Goal: Task Accomplishment & Management: Manage account settings

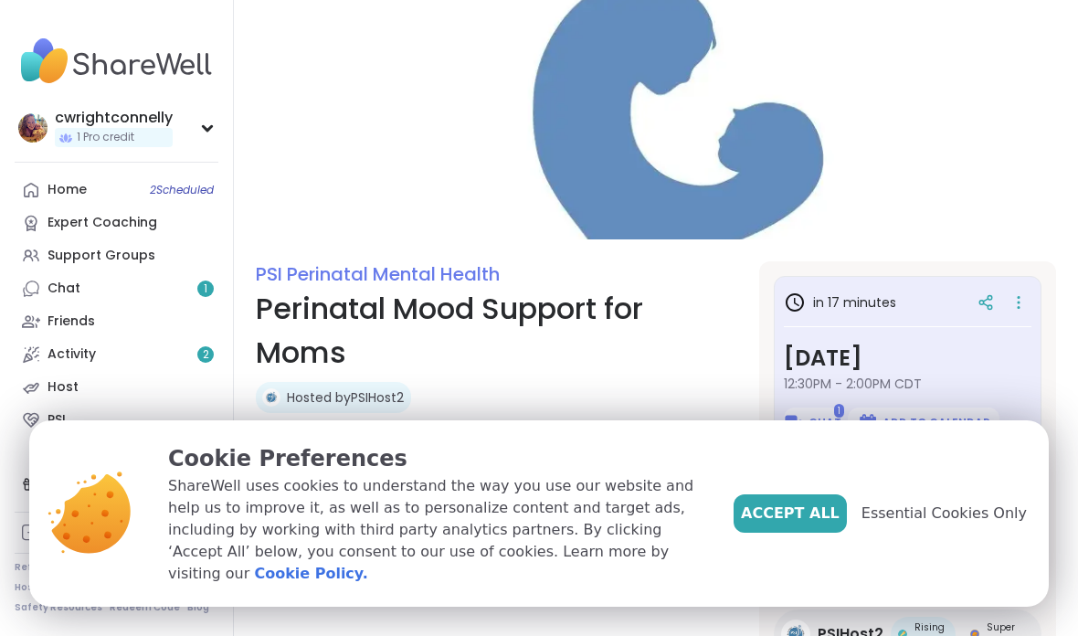
click at [787, 533] on button "Accept All" at bounding box center [790, 513] width 113 height 38
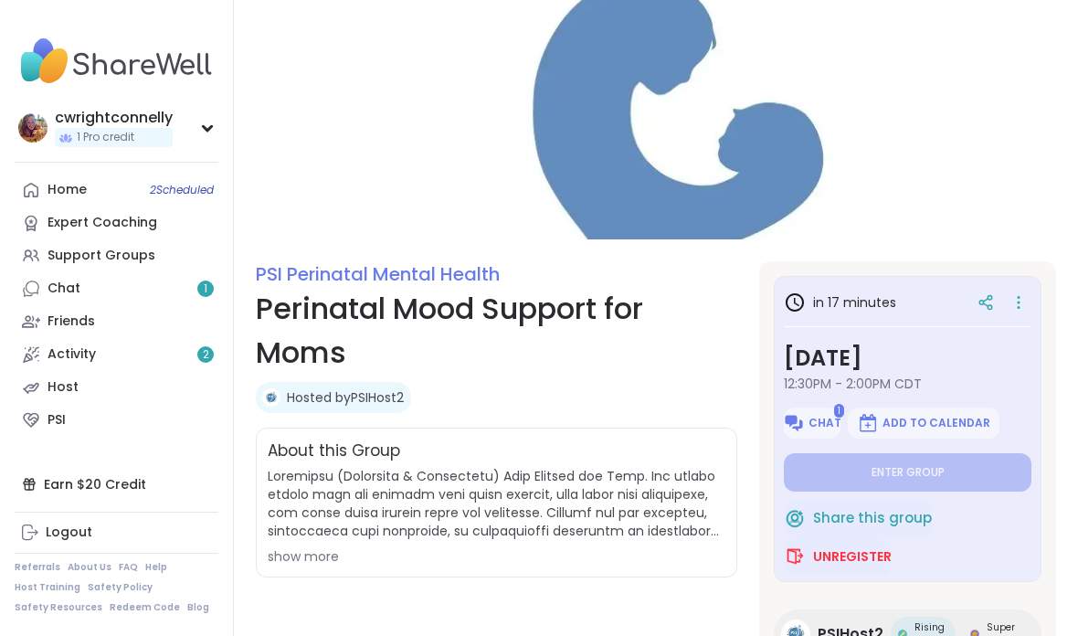
click at [827, 416] on span "Chat" at bounding box center [825, 423] width 33 height 15
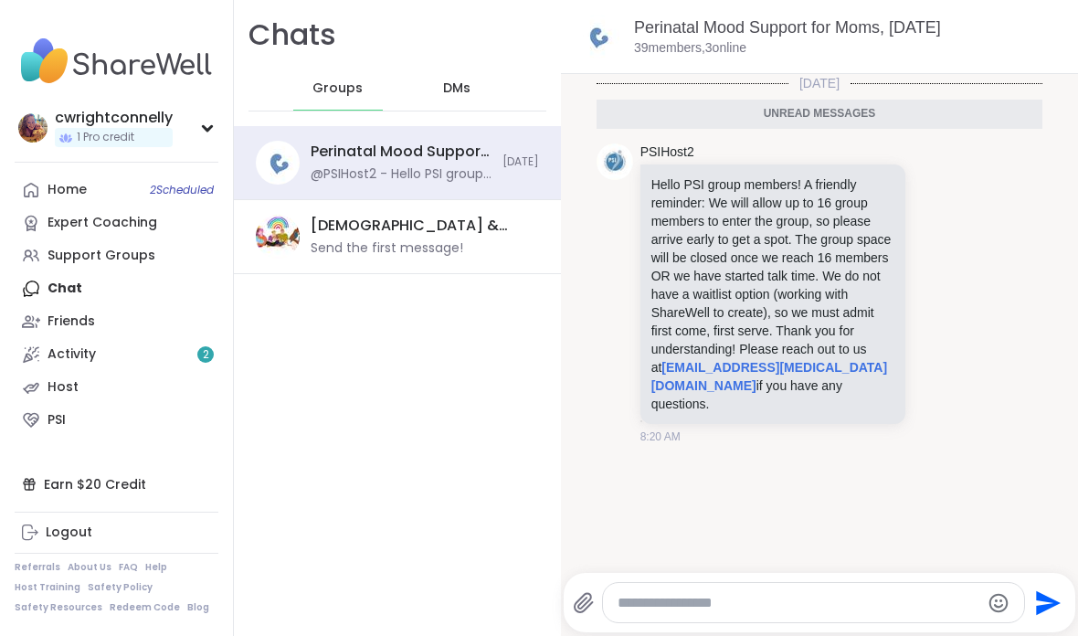
click at [338, 98] on div "Groups" at bounding box center [338, 89] width 90 height 44
click at [491, 89] on div "DMs" at bounding box center [458, 89] width 90 height 44
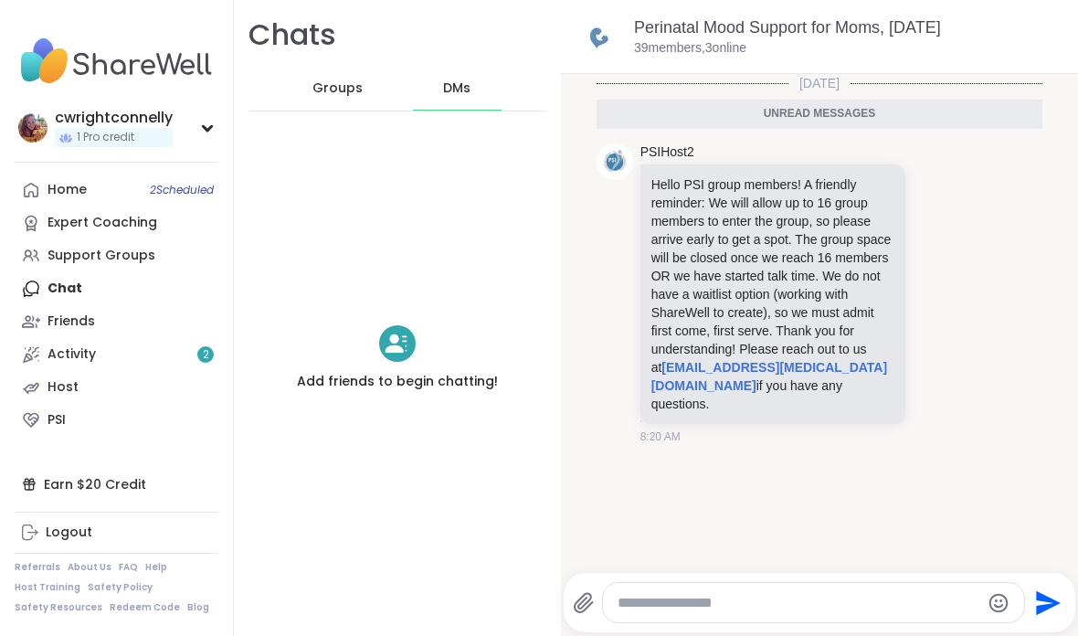
click at [360, 74] on div "Groups" at bounding box center [338, 89] width 90 height 44
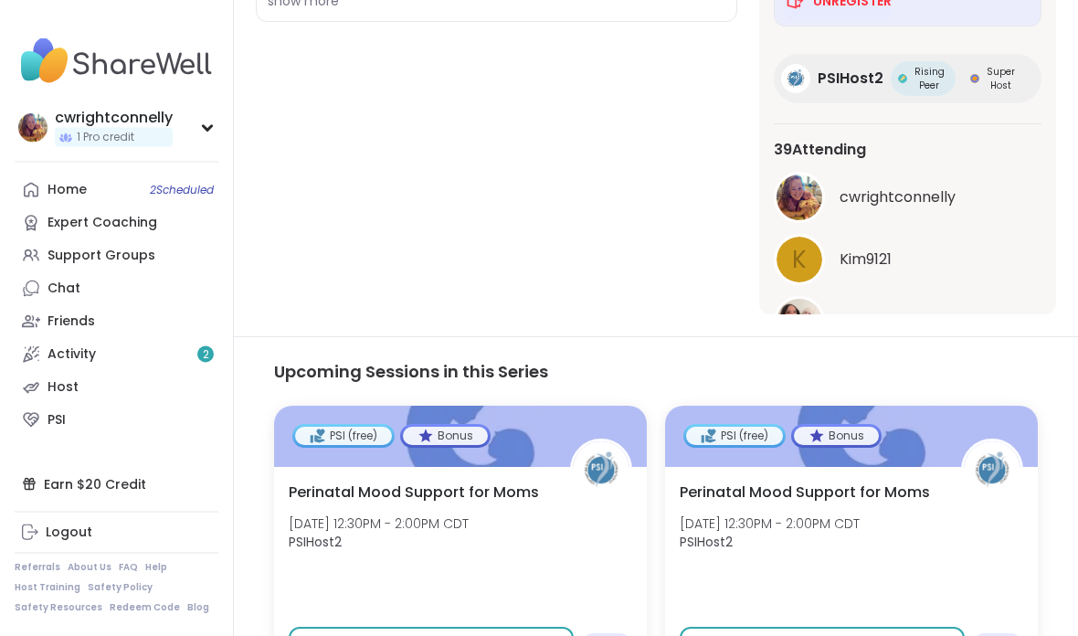
click at [918, 367] on button "See All" at bounding box center [907, 368] width 41 height 19
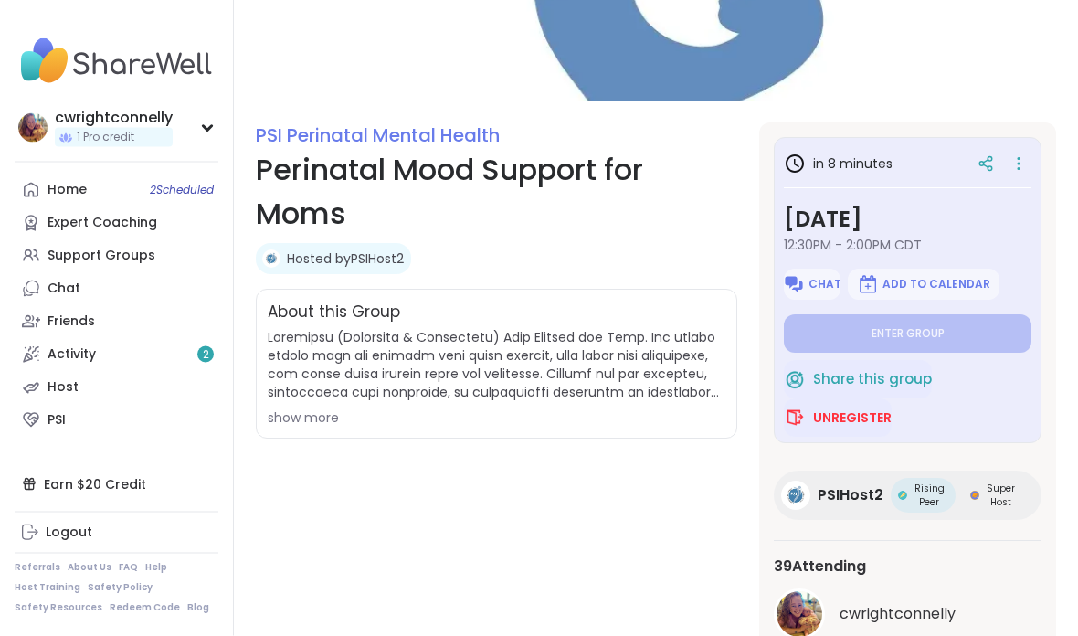
click at [852, 421] on span "Unregister" at bounding box center [852, 418] width 79 height 18
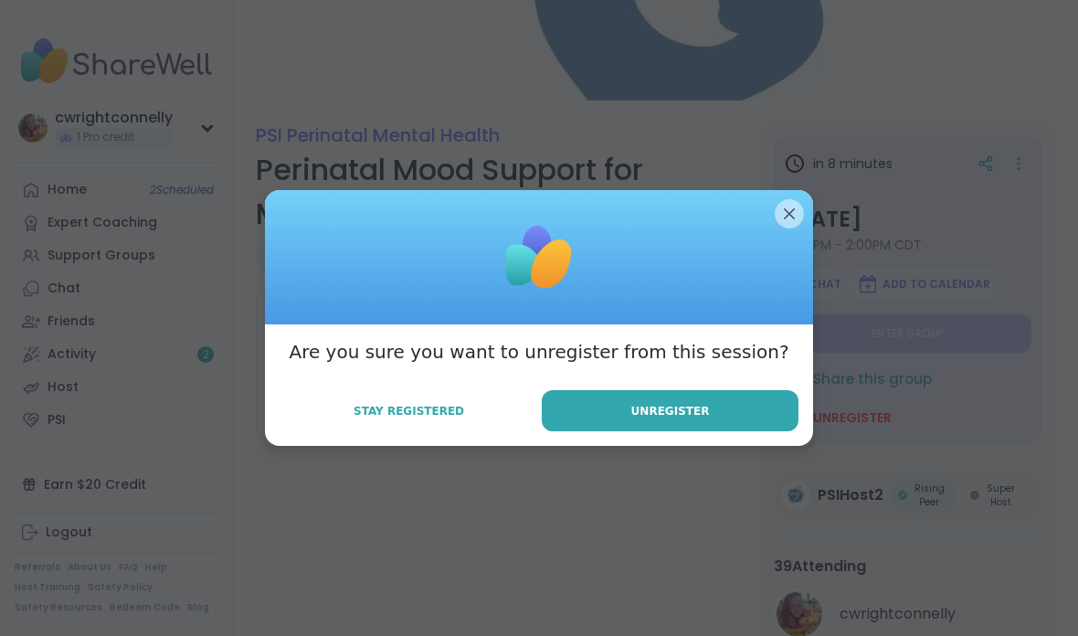
click at [659, 431] on button "Unregister" at bounding box center [670, 410] width 257 height 41
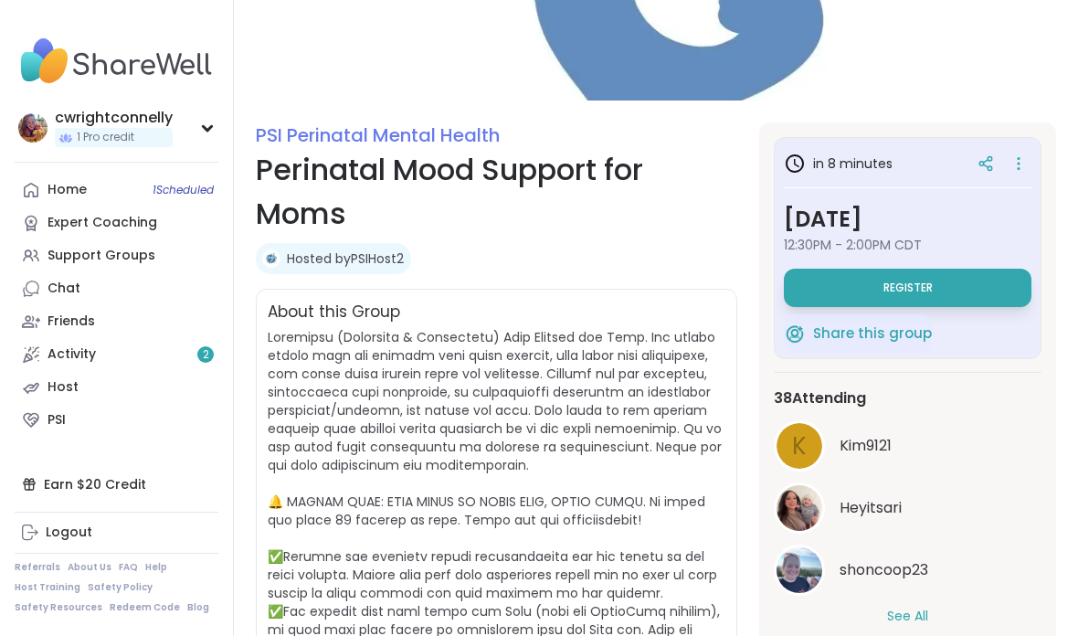
click at [86, 181] on link "Home 1 Scheduled" at bounding box center [117, 190] width 204 height 33
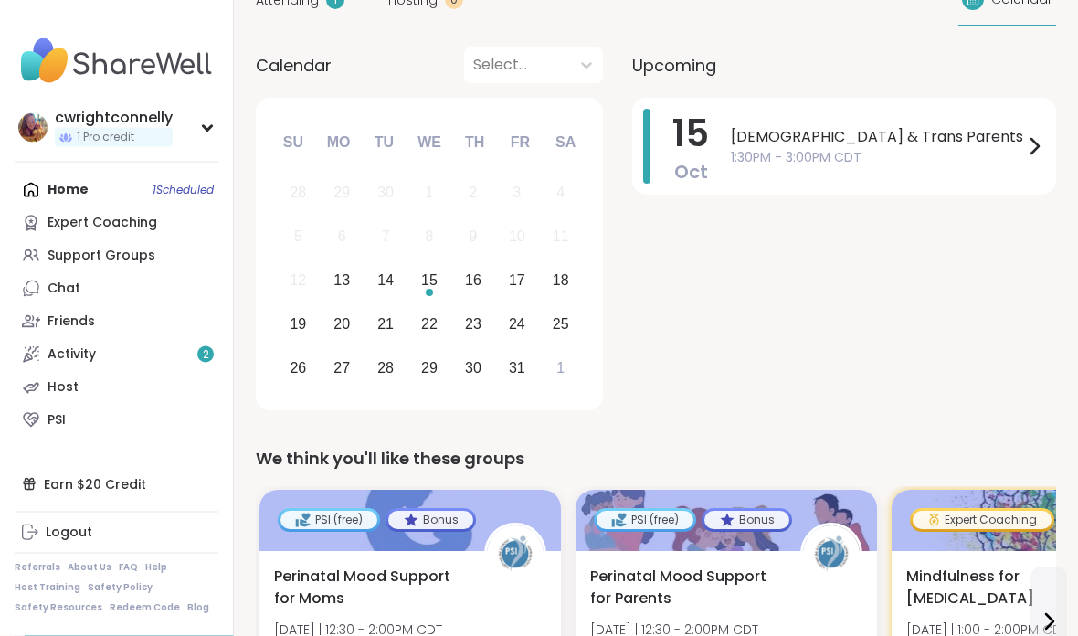
scroll to position [165, 0]
click at [800, 124] on div "[DEMOGRAPHIC_DATA] & Trans Parents 1:30PM - 3:00PM CDT" at bounding box center [888, 146] width 314 height 75
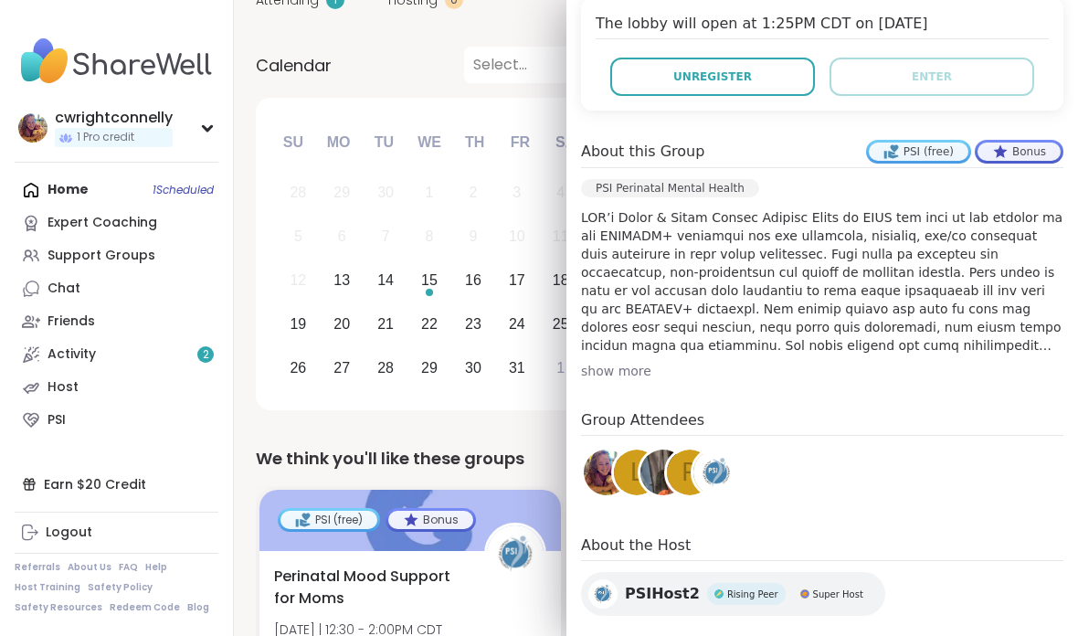
scroll to position [418, 0]
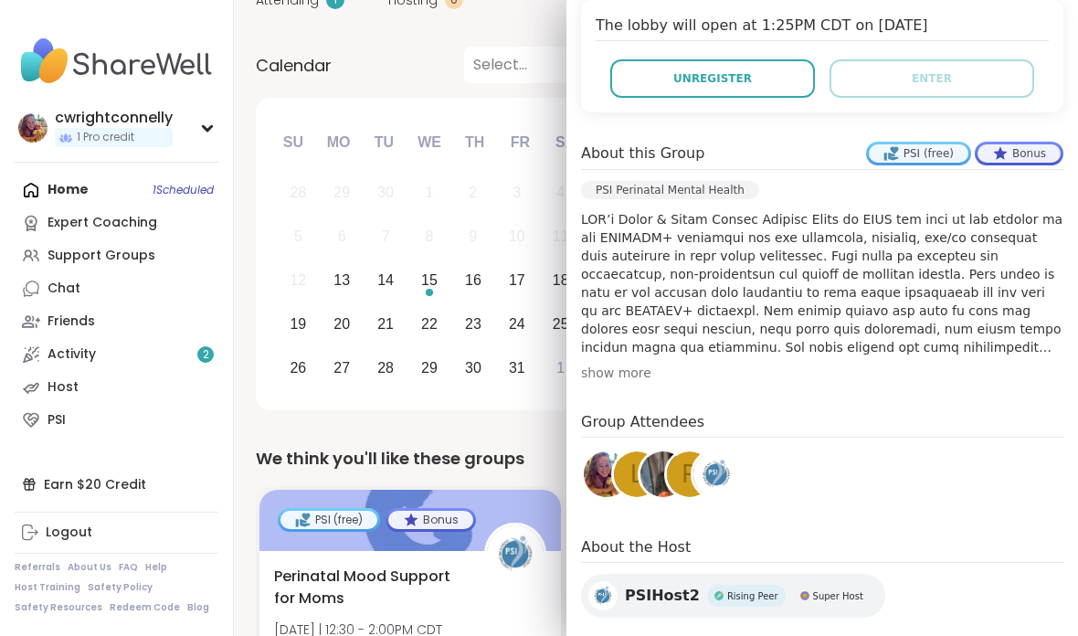
click at [792, 469] on div "Group Attendees L r" at bounding box center [822, 459] width 482 height 96
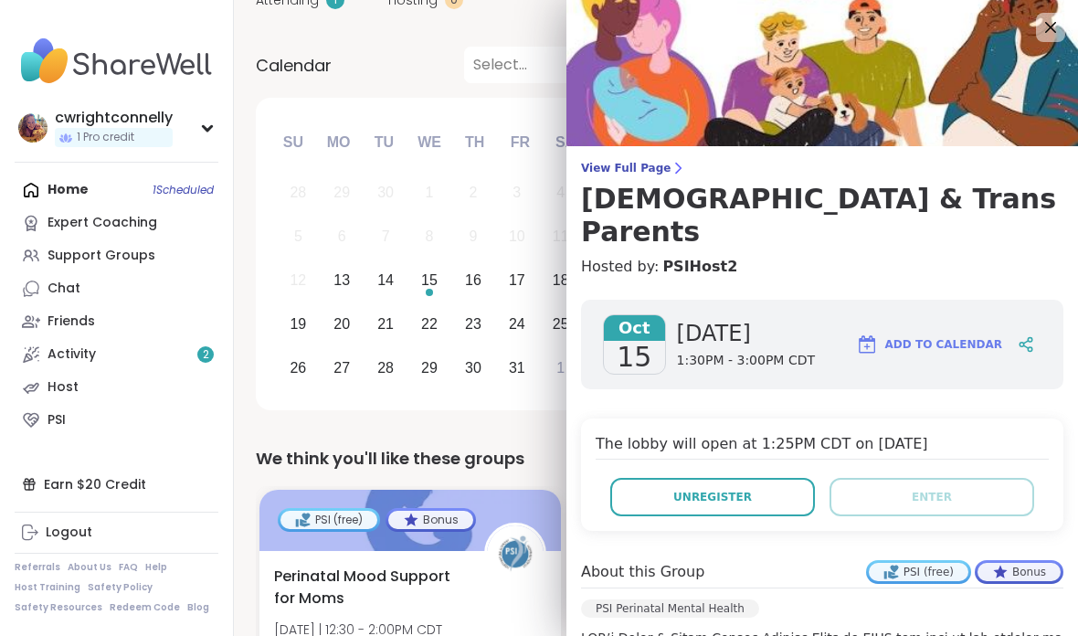
scroll to position [0, 0]
click at [639, 162] on span "View Full Page" at bounding box center [822, 168] width 482 height 15
